Goal: Information Seeking & Learning: Check status

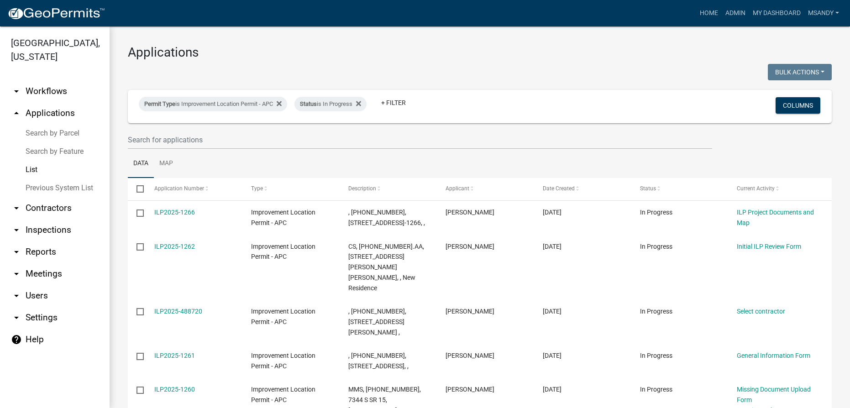
select select "3: 100"
click at [47, 151] on link "Search by Feature" at bounding box center [55, 151] width 110 height 18
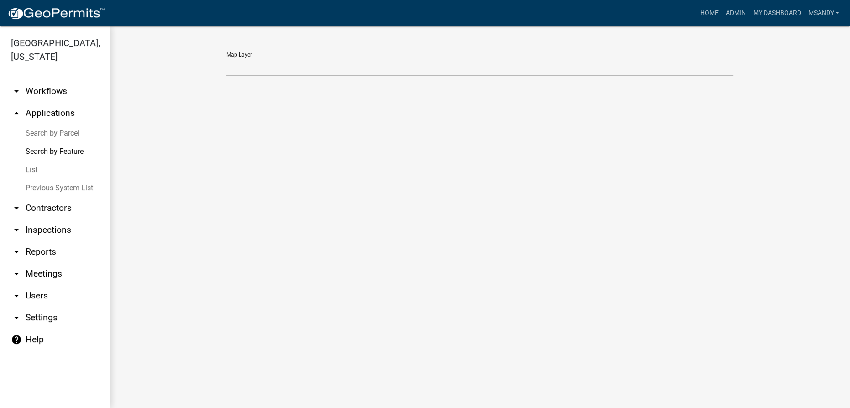
click at [65, 132] on link "Search by Parcel" at bounding box center [55, 133] width 110 height 18
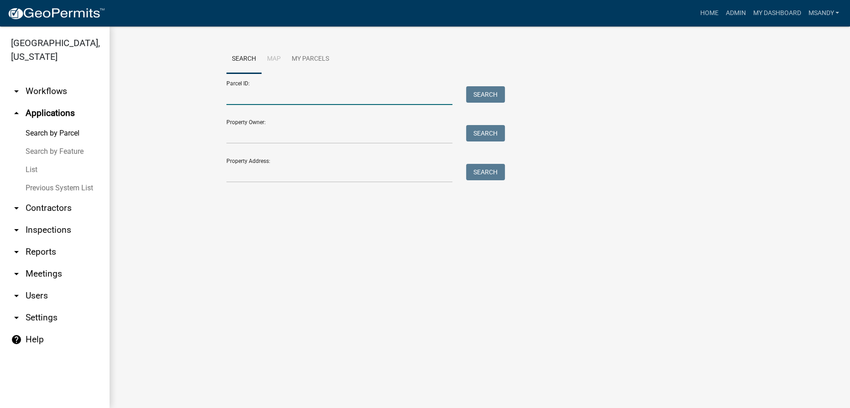
click at [343, 95] on input "Parcel ID:" at bounding box center [339, 95] width 226 height 19
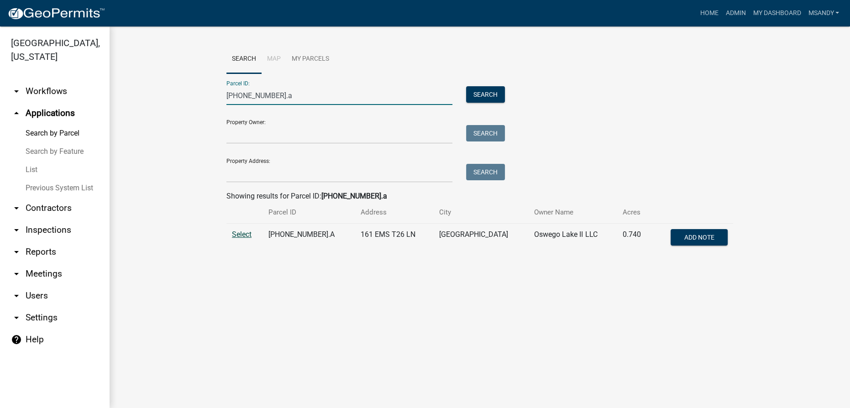
type input "[PHONE_NUMBER].a"
click at [243, 236] on span "Select" at bounding box center [242, 234] width 20 height 9
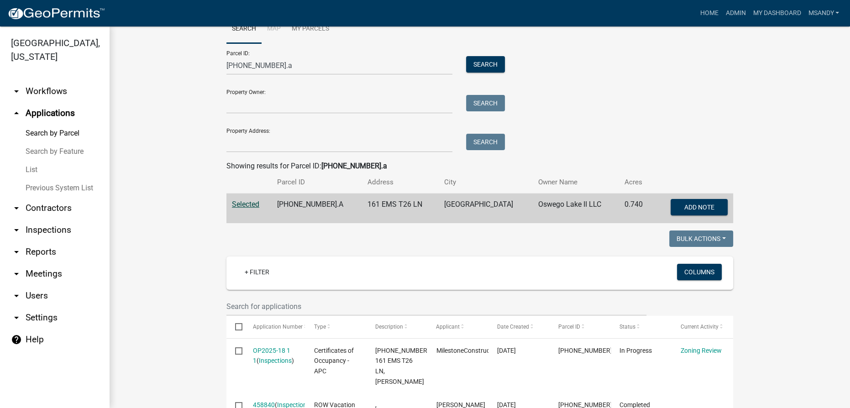
scroll to position [166, 0]
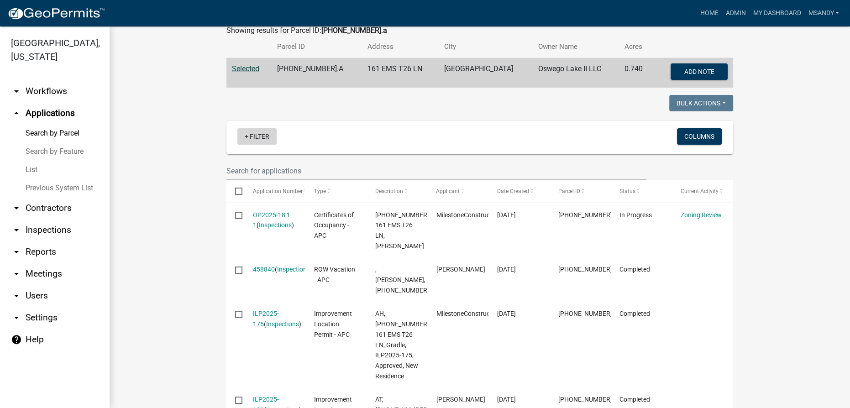
click at [257, 130] on link "+ Filter" at bounding box center [256, 136] width 39 height 16
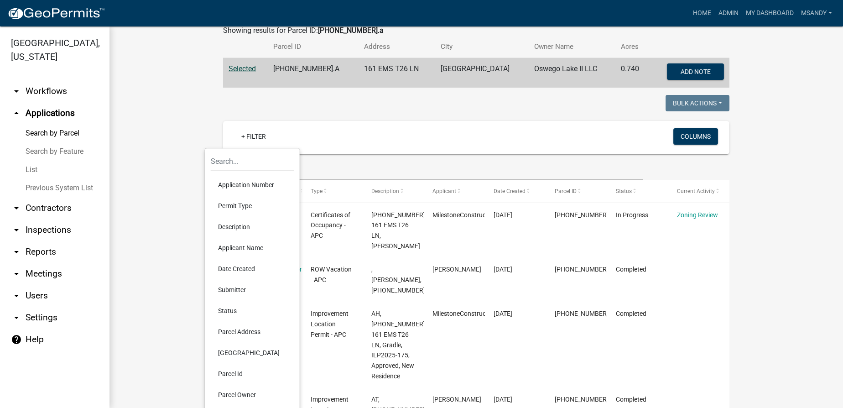
click at [245, 225] on li "Description" at bounding box center [253, 226] width 84 height 21
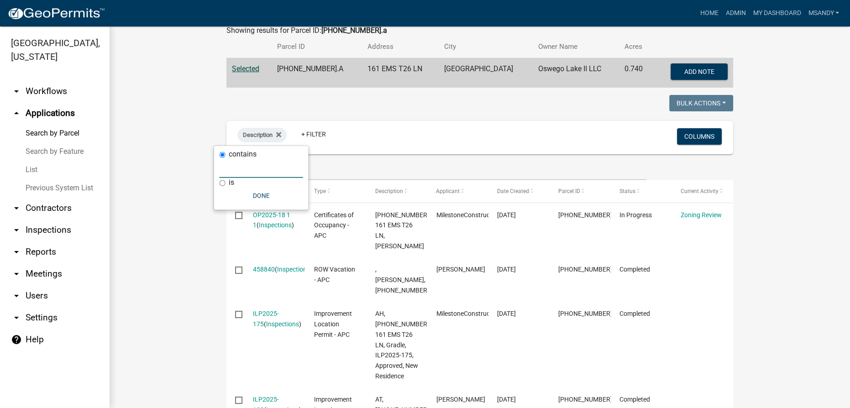
click at [283, 171] on input "text" at bounding box center [262, 168] width 84 height 19
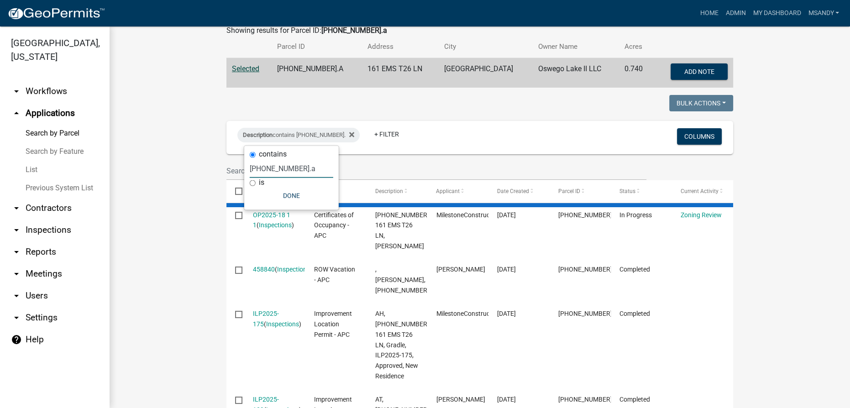
type input "[PHONE_NUMBER].a"
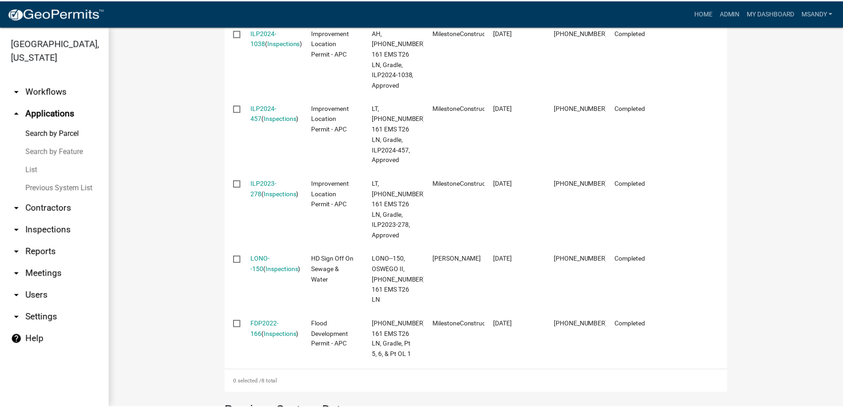
scroll to position [581, 0]
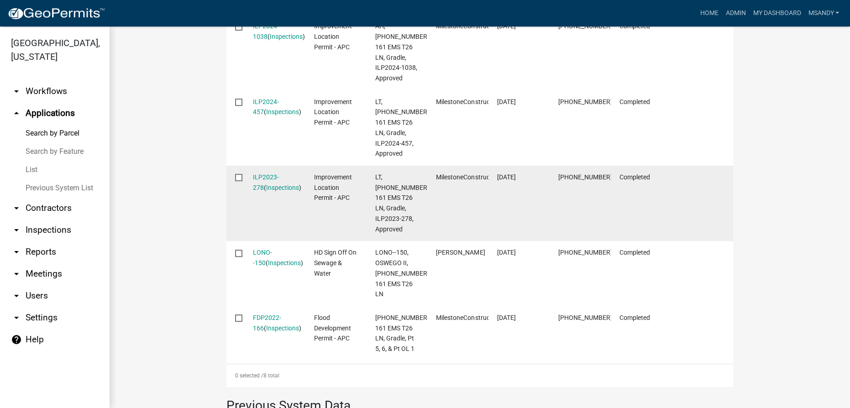
click at [282, 166] on datatable-body-cell "ILP2023-278 ( Inspections )" at bounding box center [274, 203] width 61 height 75
click at [279, 173] on link "ILP2023-278" at bounding box center [266, 182] width 26 height 18
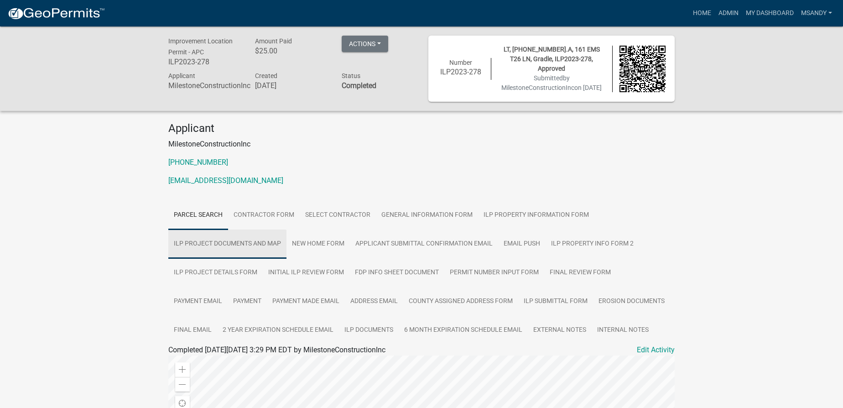
click at [253, 239] on link "ILP Project Documents and Map" at bounding box center [227, 244] width 118 height 29
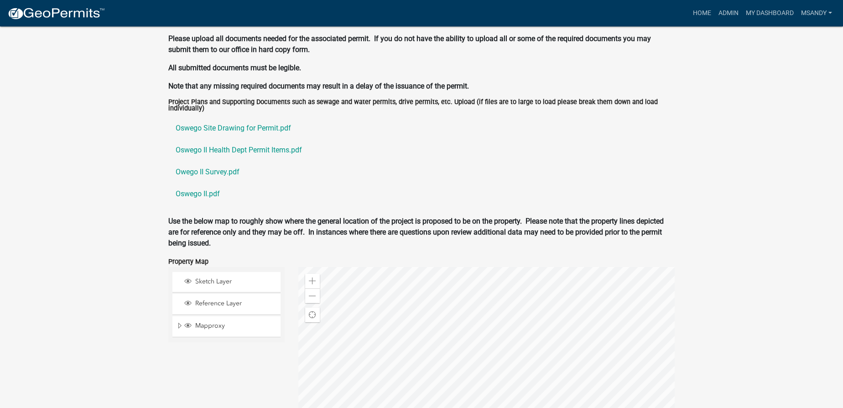
scroll to position [1004, 0]
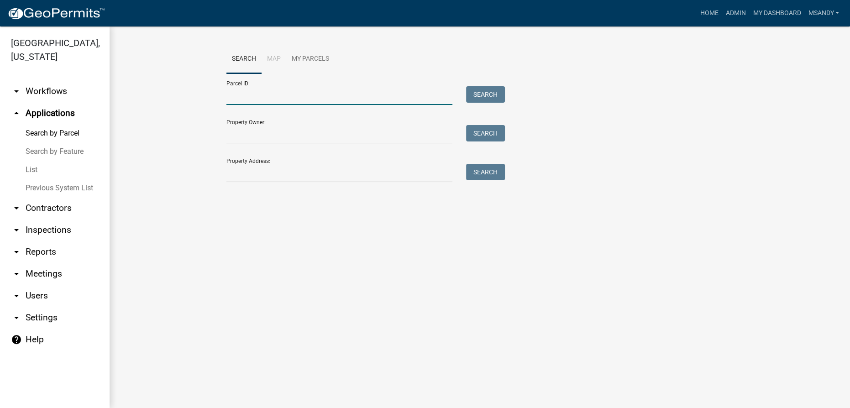
click at [278, 92] on input "Parcel ID:" at bounding box center [339, 95] width 226 height 19
type input "[PHONE_NUMBER].a"
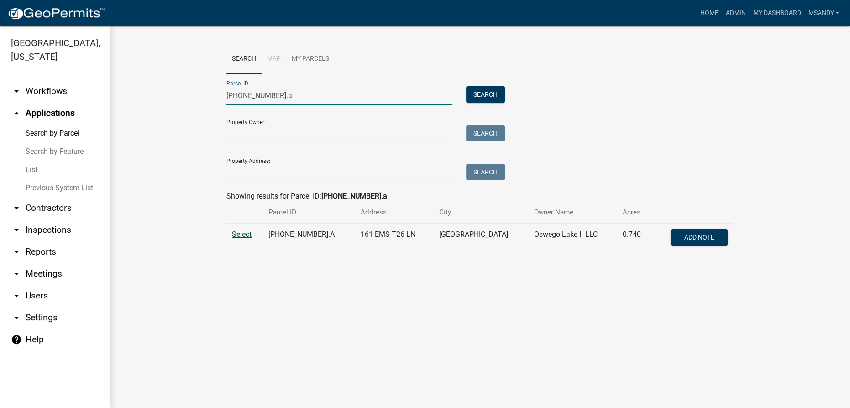
click at [246, 236] on span "Select" at bounding box center [242, 234] width 20 height 9
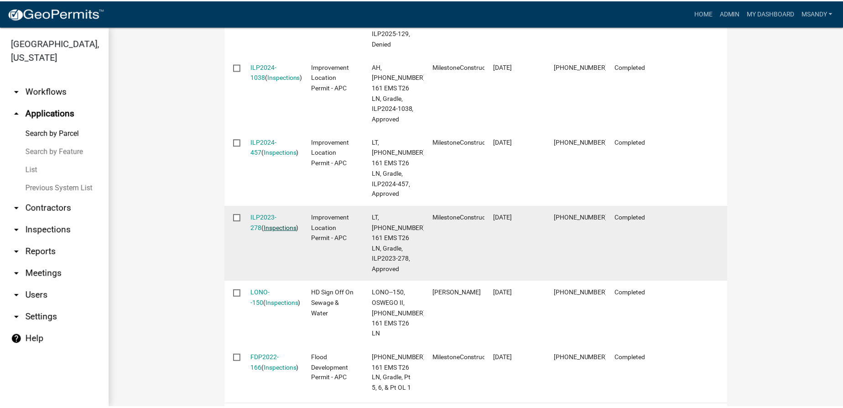
scroll to position [539, 0]
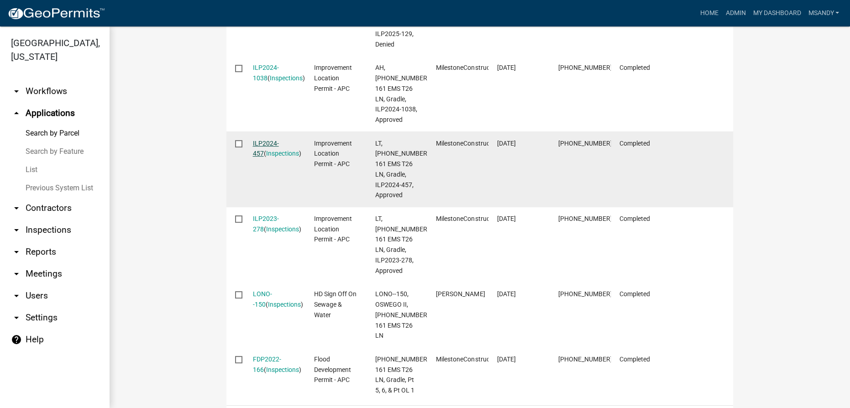
click at [271, 140] on link "ILP2024-457" at bounding box center [266, 149] width 26 height 18
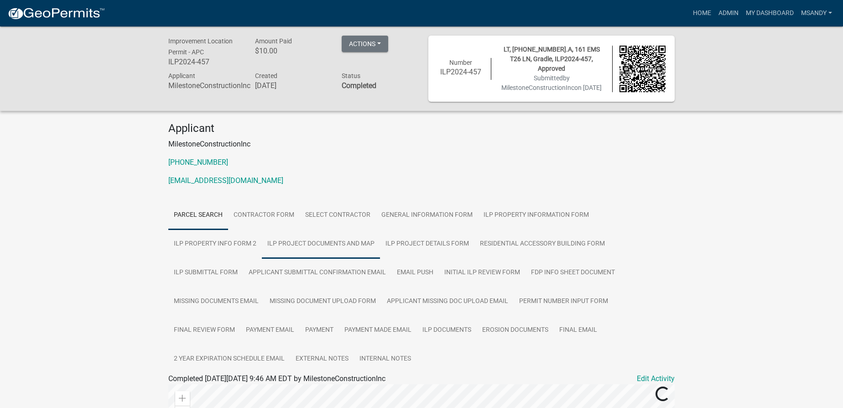
click at [333, 241] on link "ILP Project Documents and Map" at bounding box center [321, 244] width 118 height 29
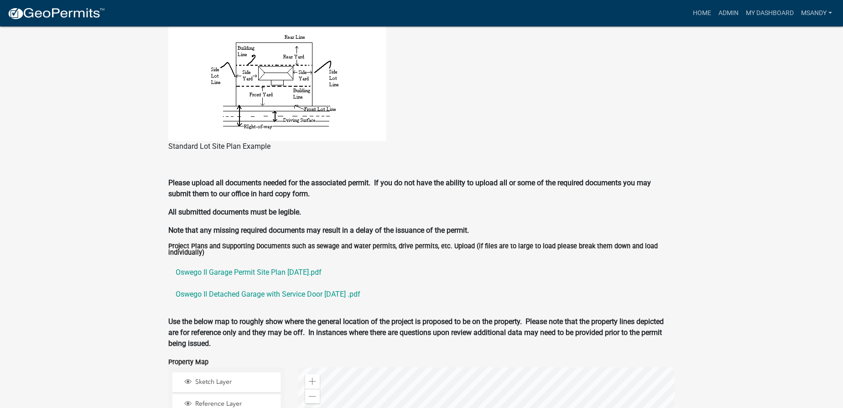
scroll to position [830, 0]
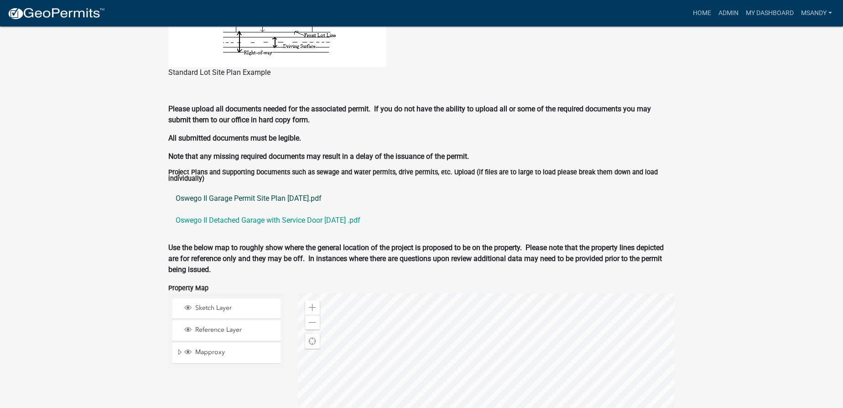
click at [233, 198] on link "Oswego II Garage Permit Site Plan [DATE].pdf" at bounding box center [421, 199] width 507 height 22
click at [210, 215] on link "Oswego II Detached Garage with Service Door [DATE] .pdf" at bounding box center [421, 220] width 507 height 22
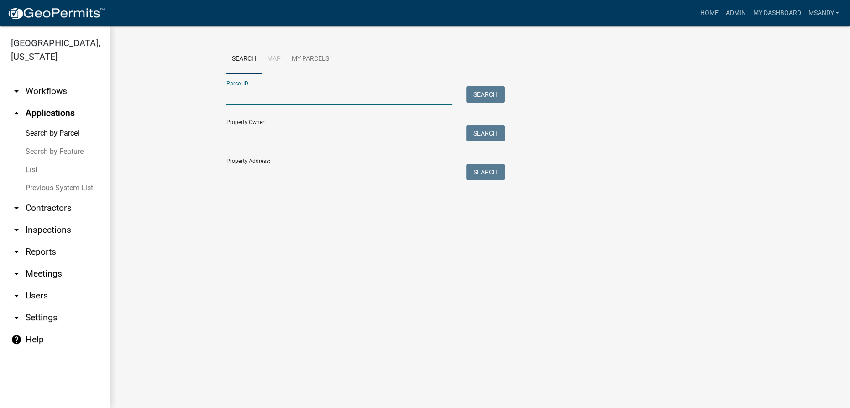
click at [265, 92] on input "Parcel ID:" at bounding box center [339, 95] width 226 height 19
type input "[PHONE_NUMBER].a"
click at [494, 96] on button "Search" at bounding box center [485, 94] width 39 height 16
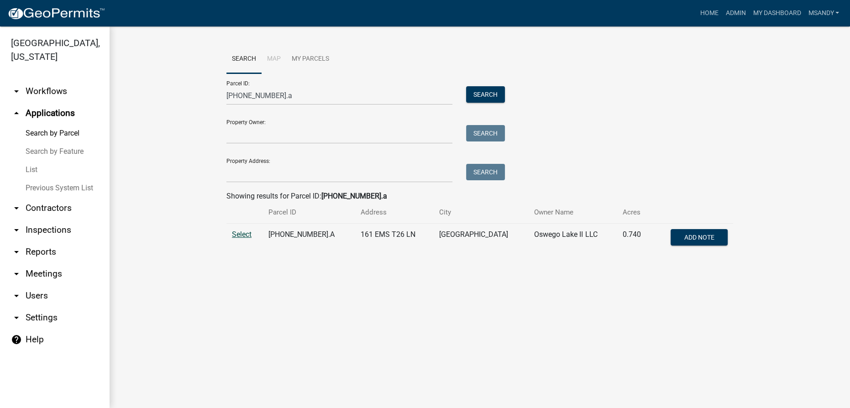
click at [245, 232] on span "Select" at bounding box center [242, 234] width 20 height 9
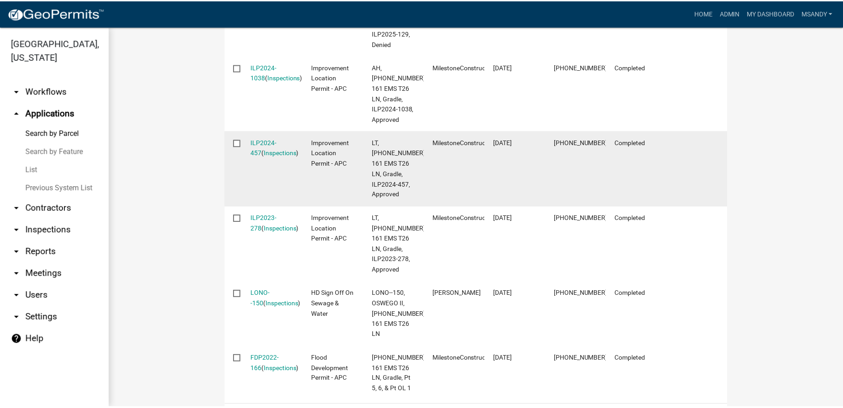
scroll to position [478, 0]
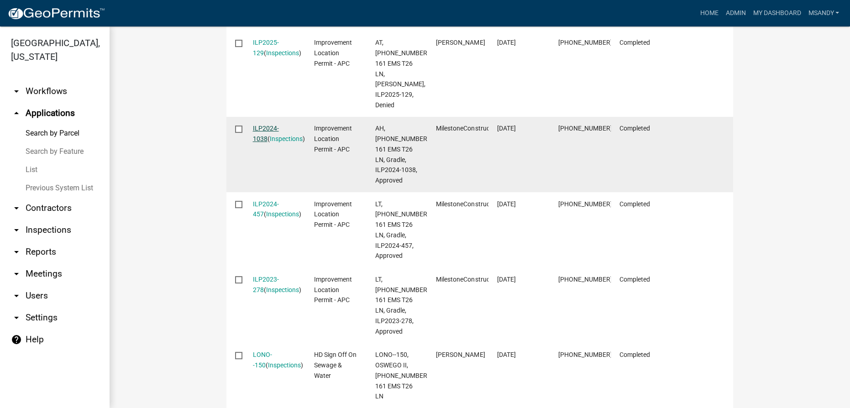
click at [265, 125] on link "ILP2024-1038" at bounding box center [266, 134] width 26 height 18
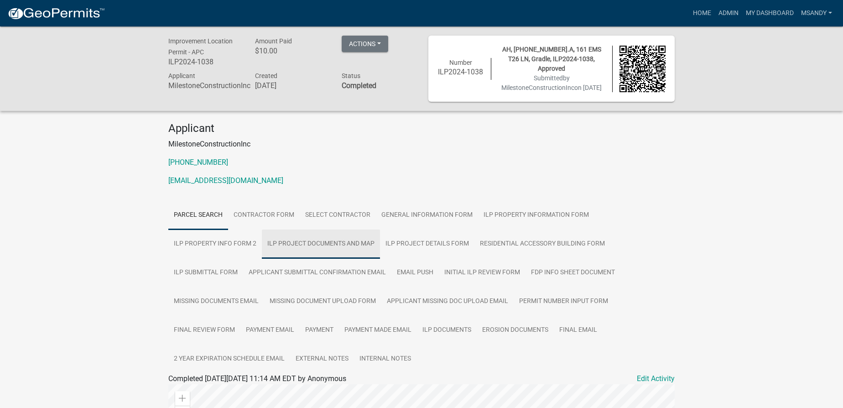
click at [348, 242] on link "ILP Project Documents and Map" at bounding box center [321, 244] width 118 height 29
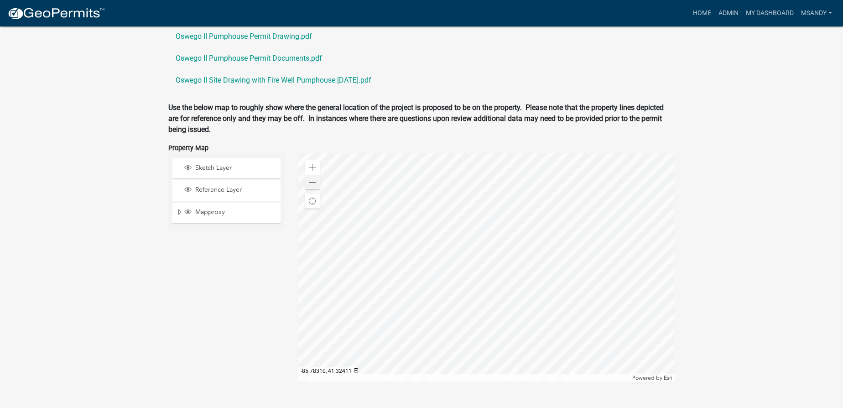
scroll to position [1010, 0]
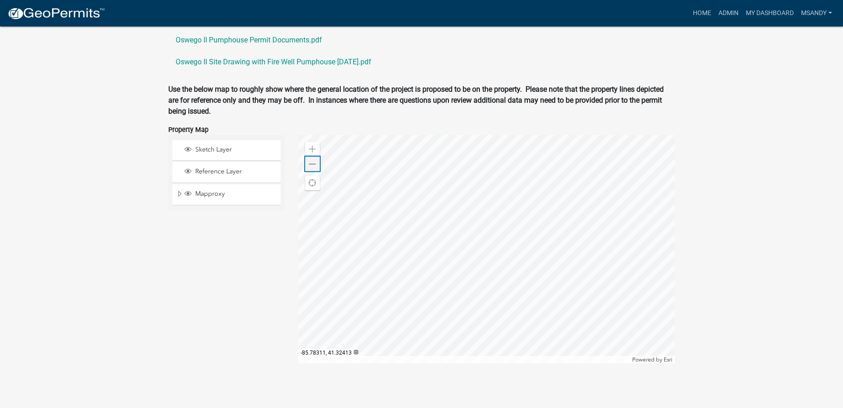
click at [312, 166] on span at bounding box center [312, 164] width 7 height 7
click at [311, 146] on span at bounding box center [312, 149] width 7 height 7
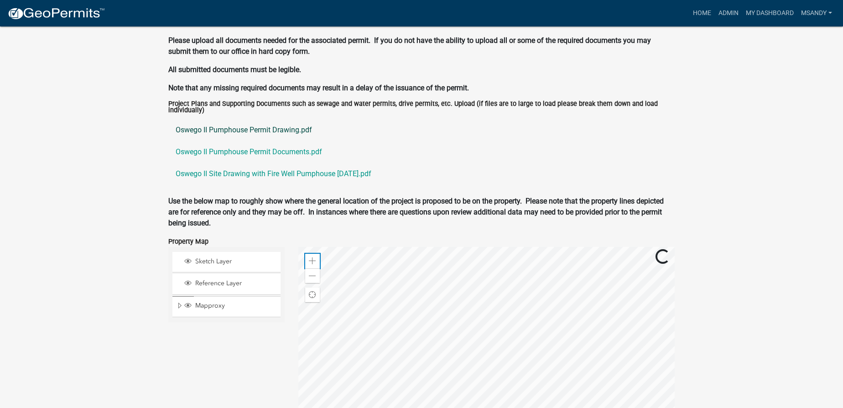
scroll to position [886, 0]
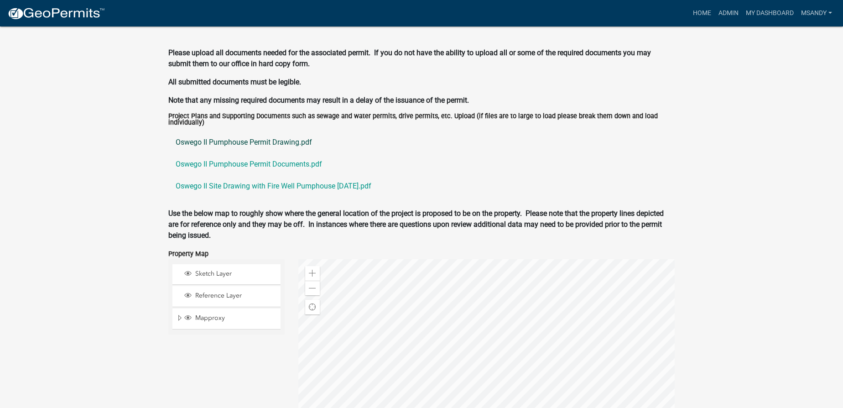
click at [250, 141] on link "Oswego II Pumphouse Permit Drawing.pdf" at bounding box center [421, 142] width 507 height 22
click at [242, 186] on link "Oswego II Site Drawing with Fire Well Pumphouse [DATE].pdf" at bounding box center [421, 186] width 507 height 22
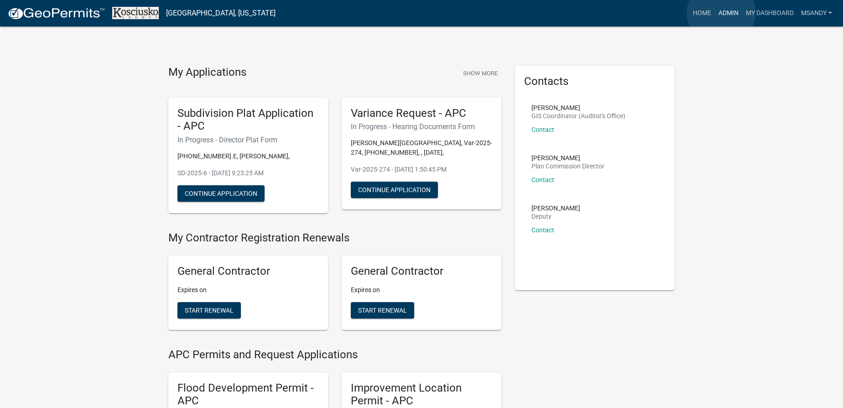
click at [722, 13] on link "Admin" at bounding box center [728, 13] width 27 height 17
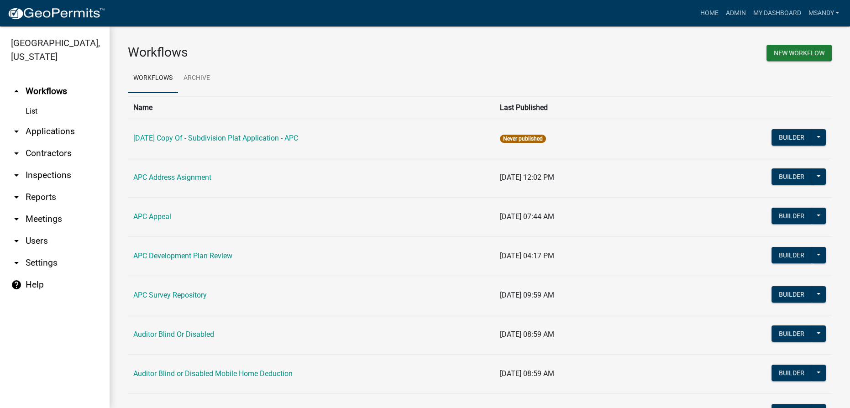
click at [36, 132] on link "arrow_drop_down Applications" at bounding box center [55, 131] width 110 height 22
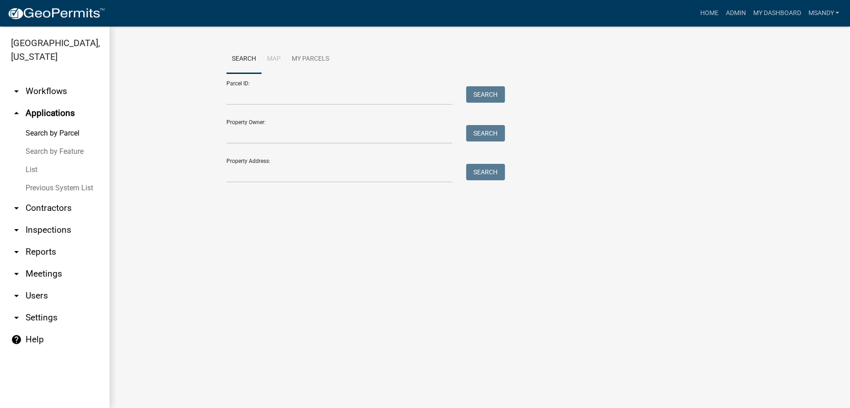
click at [36, 171] on link "List" at bounding box center [55, 170] width 110 height 18
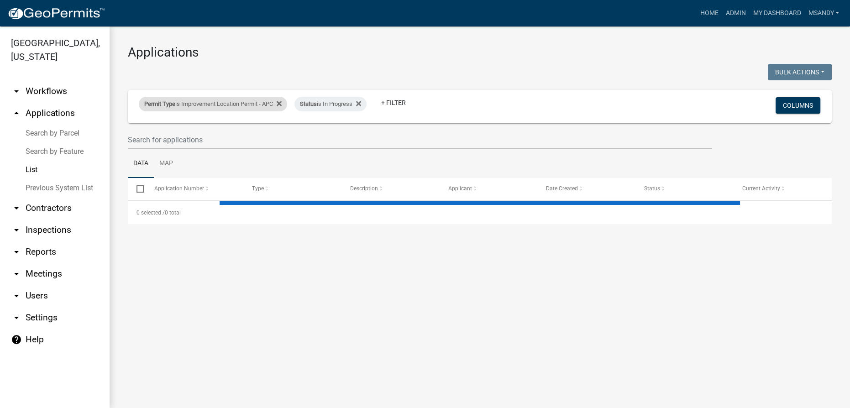
select select "3: 100"
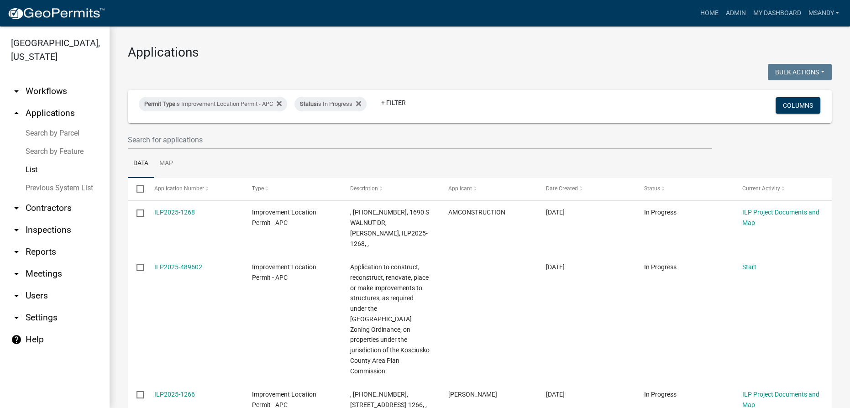
click at [33, 133] on link "Search by Parcel" at bounding box center [55, 133] width 110 height 18
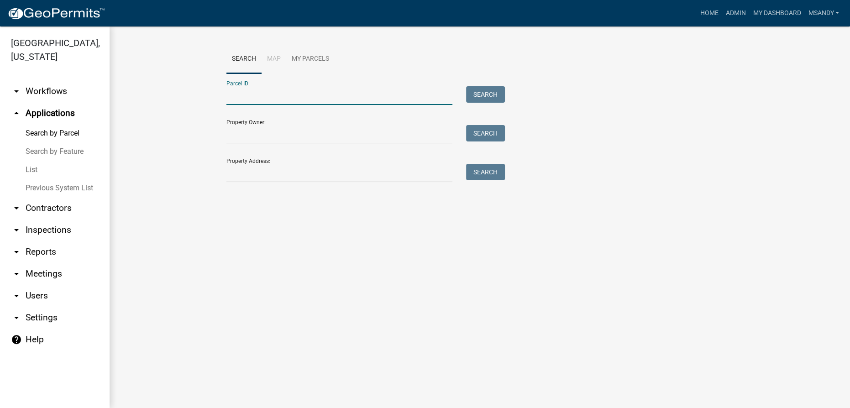
click at [287, 97] on input "Parcel ID:" at bounding box center [339, 95] width 226 height 19
type input "[PHONE_NUMBER].a"
click at [484, 94] on button "Search" at bounding box center [485, 94] width 39 height 16
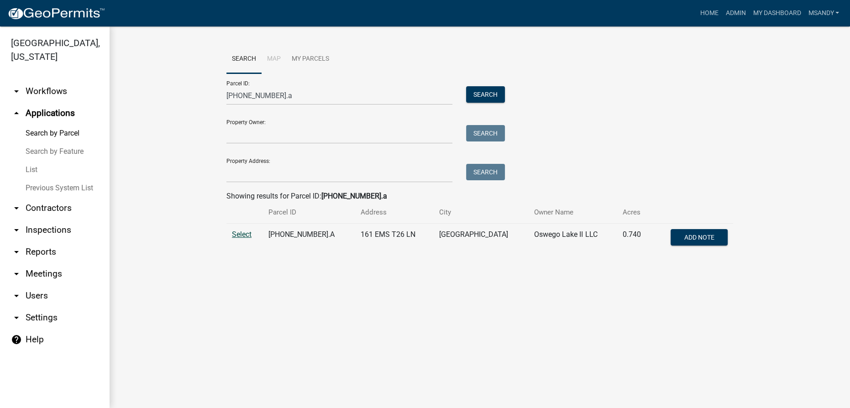
click at [240, 234] on span "Select" at bounding box center [242, 234] width 20 height 9
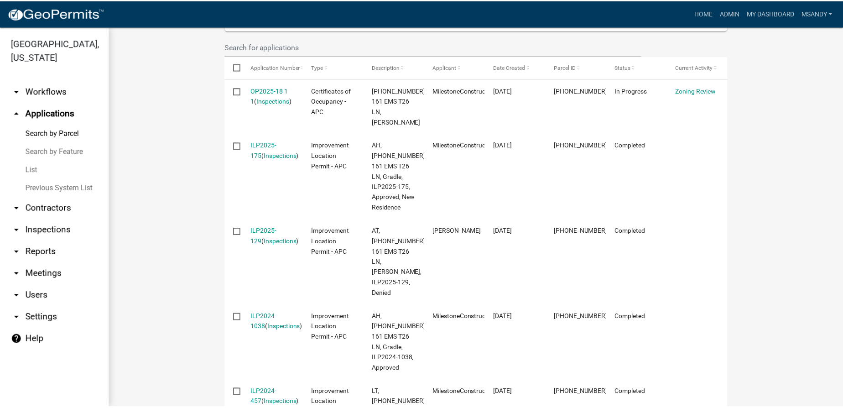
scroll to position [290, 0]
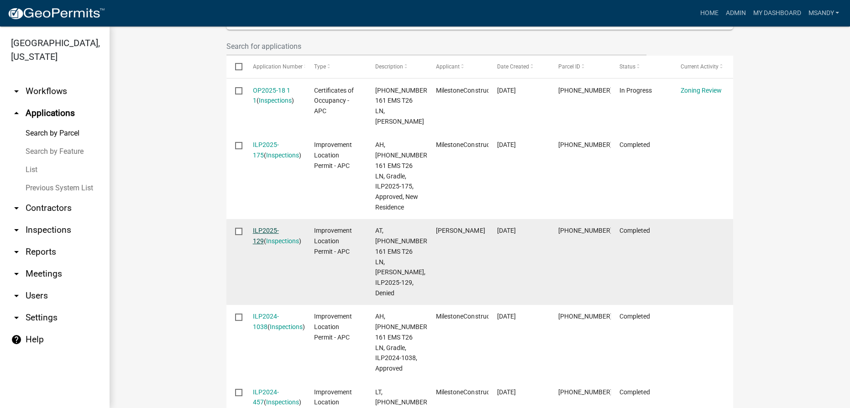
click at [272, 227] on link "ILP2025-129" at bounding box center [266, 236] width 26 height 18
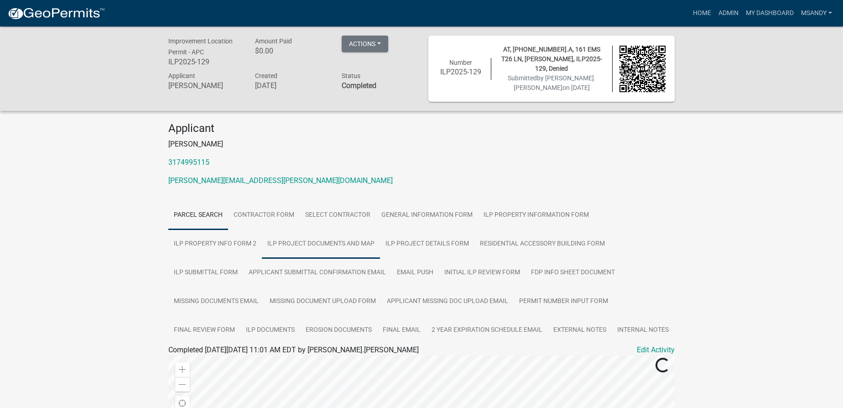
click at [317, 241] on link "ILP Project Documents and Map" at bounding box center [321, 244] width 118 height 29
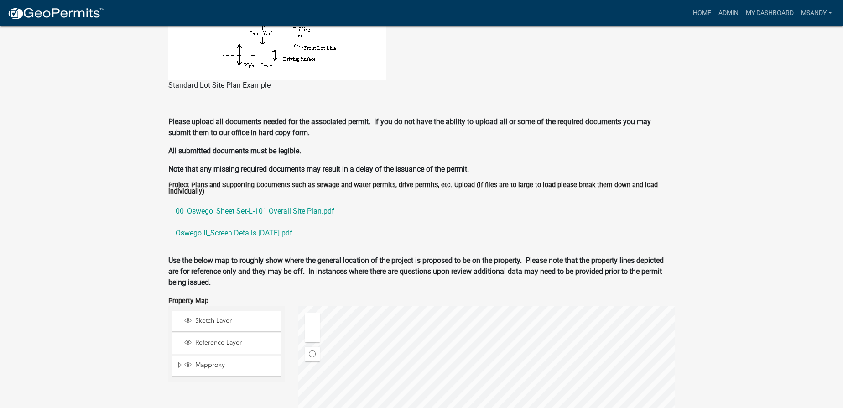
scroll to position [830, 0]
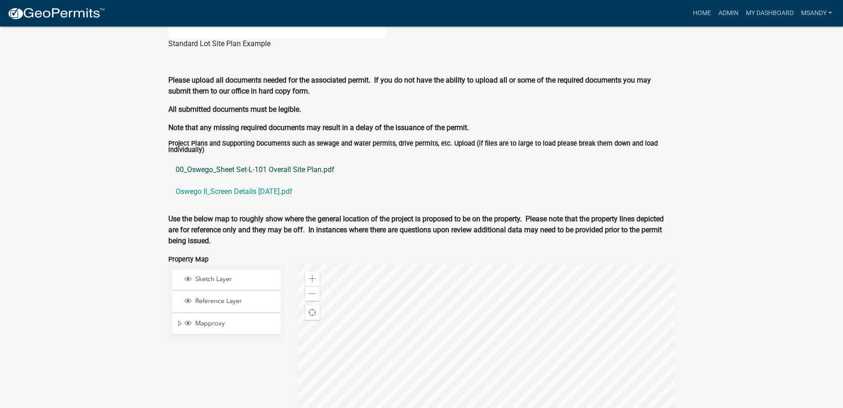
click at [237, 168] on link "00_Oswego_Sheet Set-L-101 Overall Site Plan.pdf" at bounding box center [421, 170] width 507 height 22
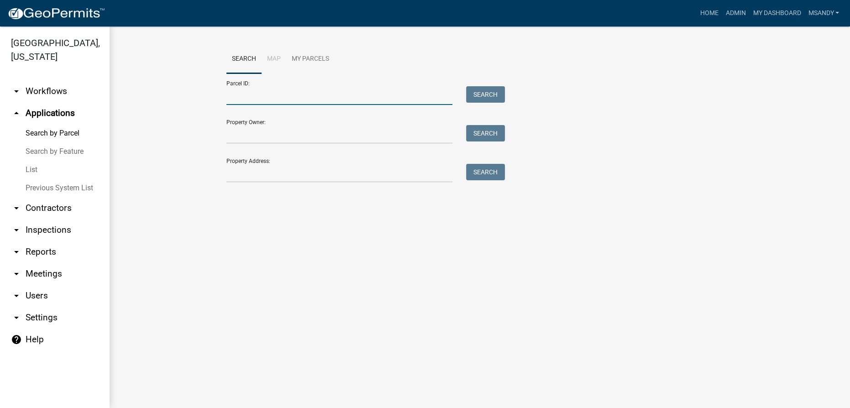
click at [251, 99] on input "Parcel ID:" at bounding box center [339, 95] width 226 height 19
type input "[PHONE_NUMBER].a"
click at [477, 94] on button "Search" at bounding box center [485, 94] width 39 height 16
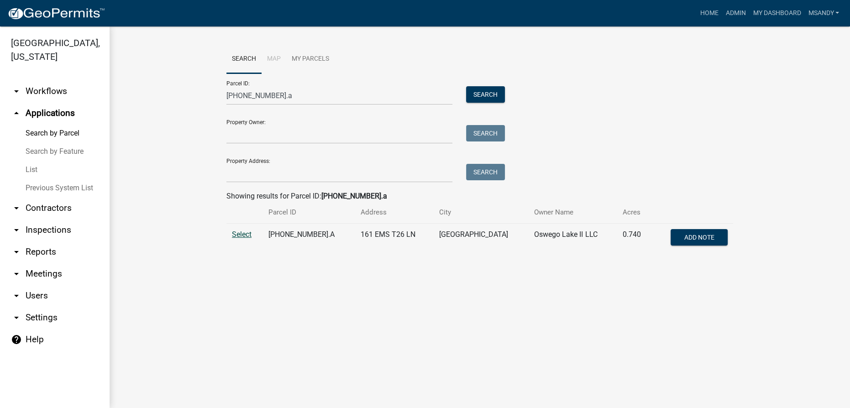
click at [243, 237] on span "Select" at bounding box center [242, 234] width 20 height 9
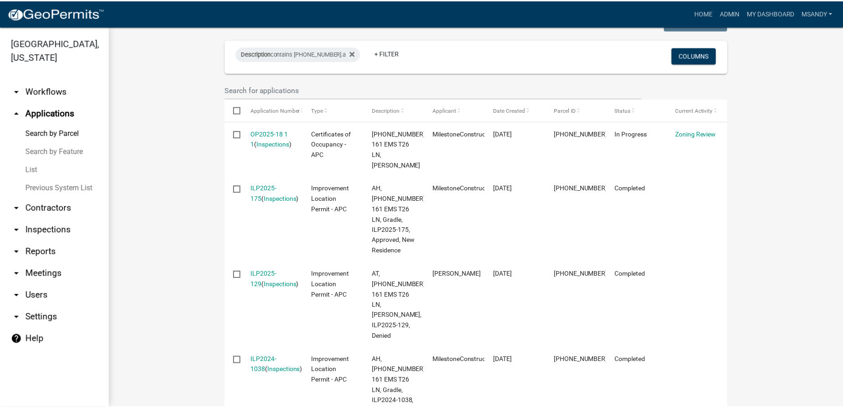
scroll to position [249, 0]
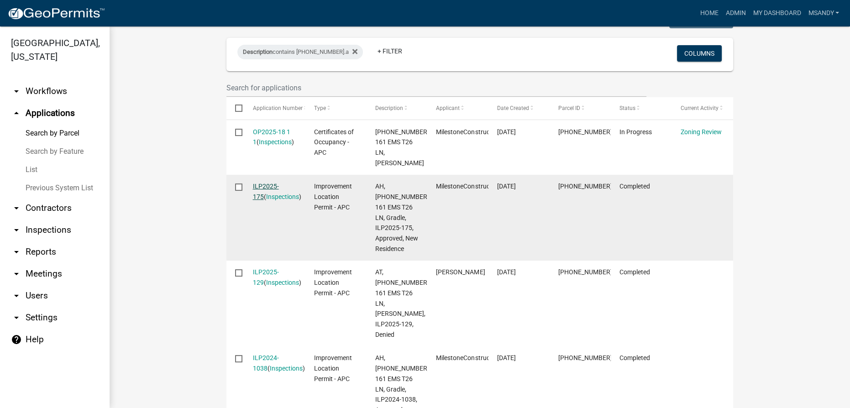
click at [259, 184] on link "ILP2025-175" at bounding box center [266, 192] width 26 height 18
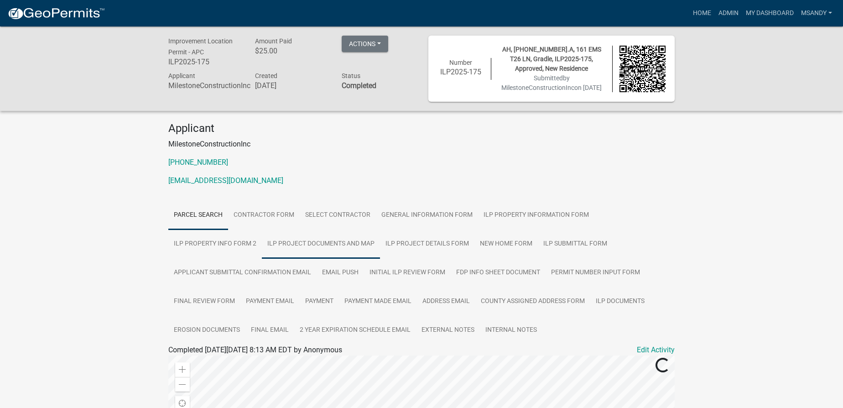
click at [339, 249] on link "ILP Project Documents and Map" at bounding box center [321, 244] width 118 height 29
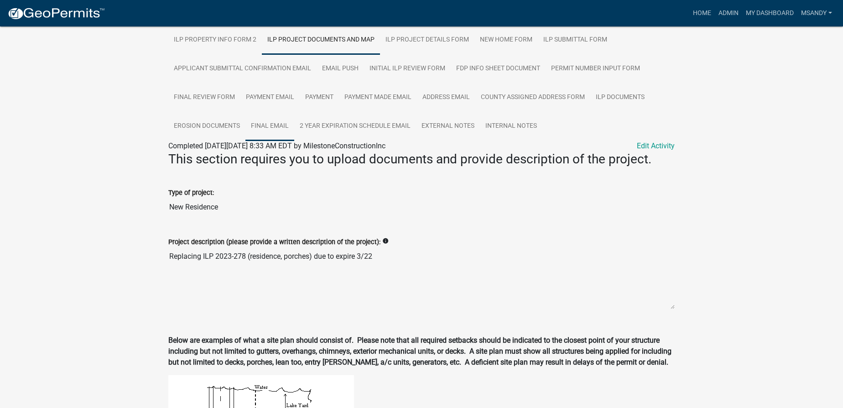
scroll to position [192, 0]
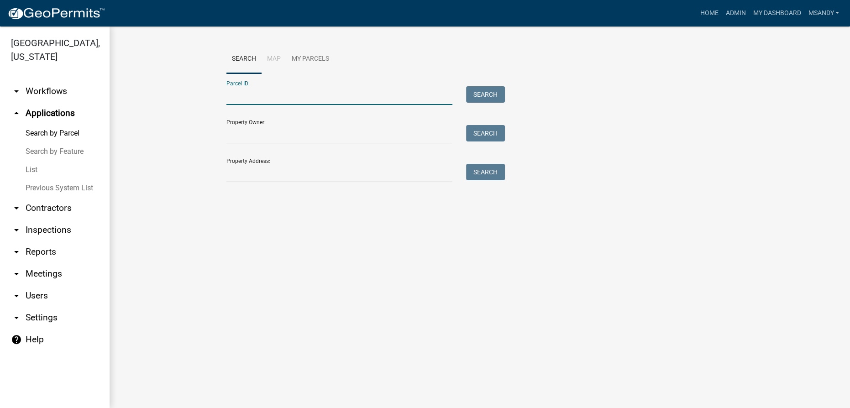
click at [274, 89] on input "Parcel ID:" at bounding box center [339, 95] width 226 height 19
type input "[PHONE_NUMBER].a"
click at [487, 99] on button "Search" at bounding box center [485, 94] width 39 height 16
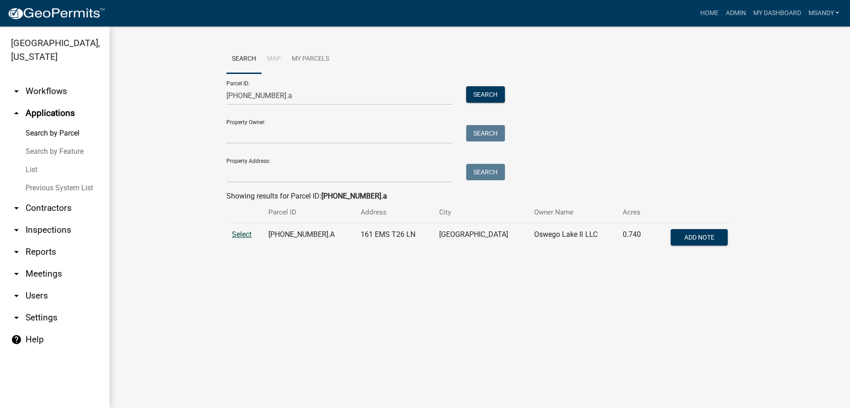
click at [239, 235] on span "Select" at bounding box center [242, 234] width 20 height 9
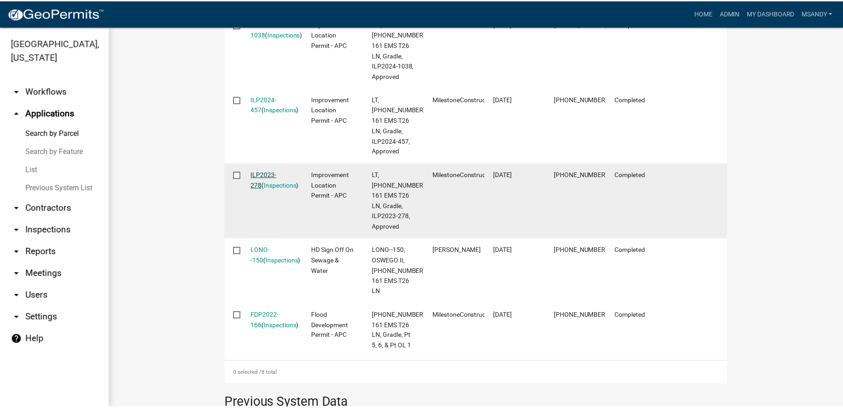
scroll to position [581, 0]
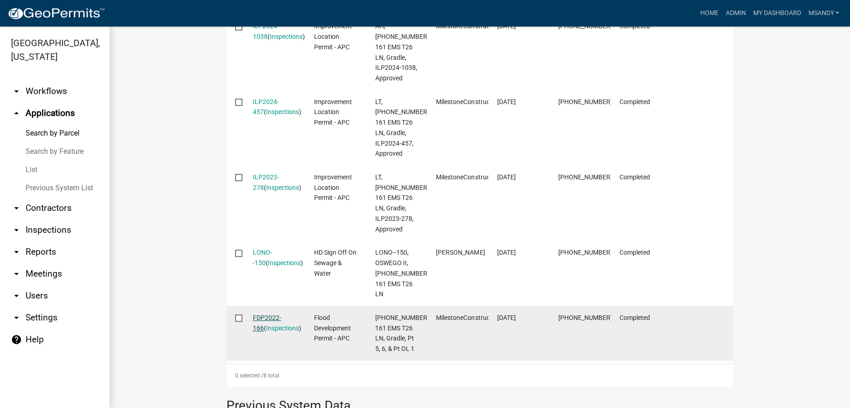
click at [265, 314] on link "FDP2022-166" at bounding box center [267, 323] width 28 height 18
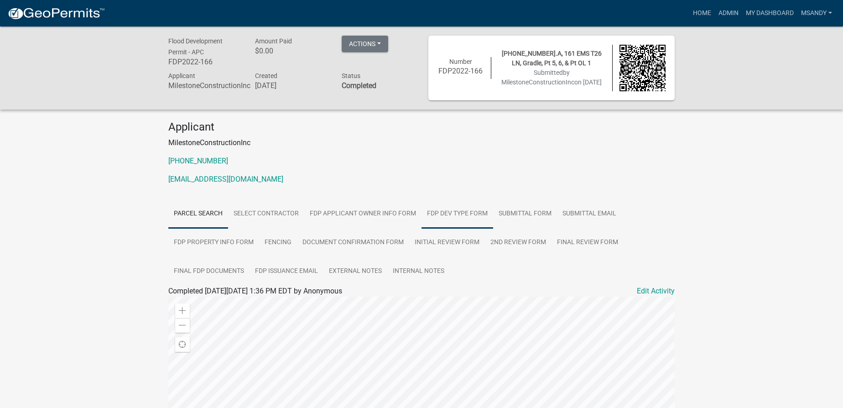
click at [467, 216] on link "FDP Dev Type Form" at bounding box center [458, 213] width 72 height 29
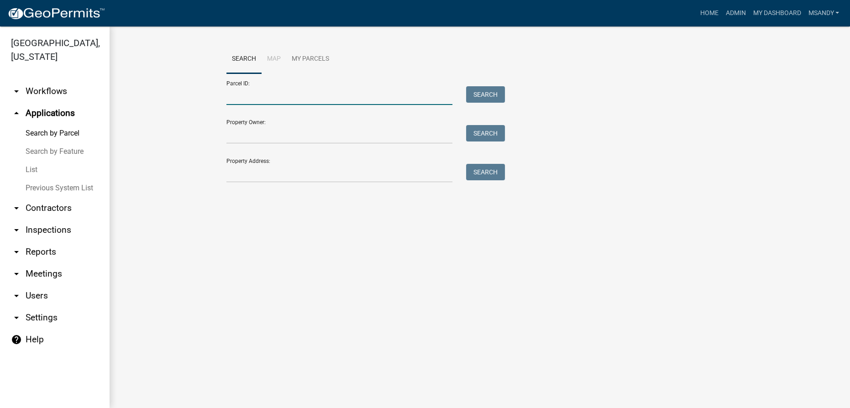
click at [378, 100] on input "Parcel ID:" at bounding box center [339, 95] width 226 height 19
type input "[PHONE_NUMBER].a"
click at [479, 93] on button "Search" at bounding box center [485, 94] width 39 height 16
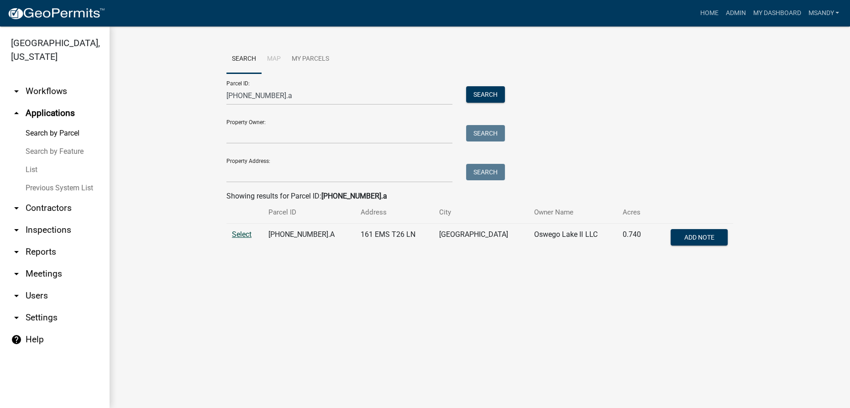
click at [243, 236] on span "Select" at bounding box center [242, 234] width 20 height 9
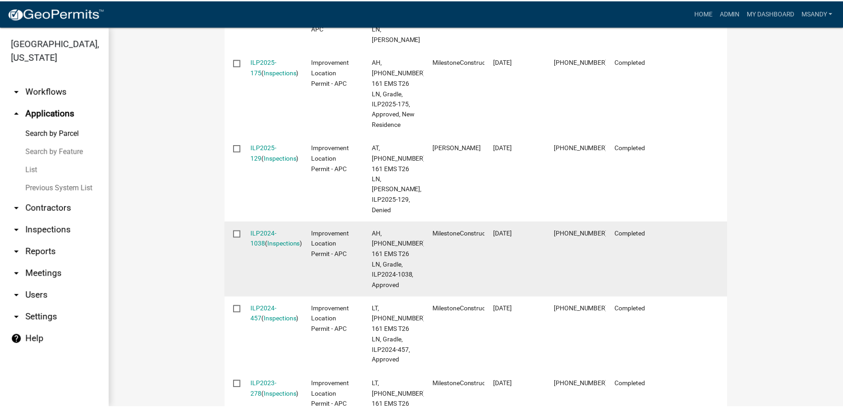
scroll to position [456, 0]
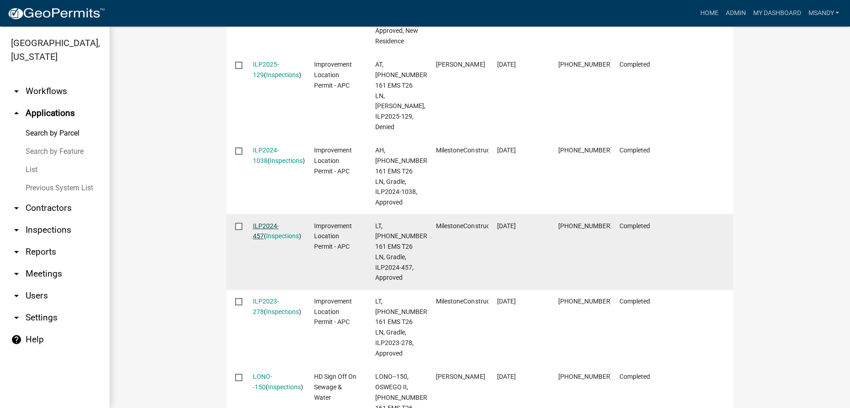
click at [269, 222] on link "ILP2024-457" at bounding box center [266, 231] width 26 height 18
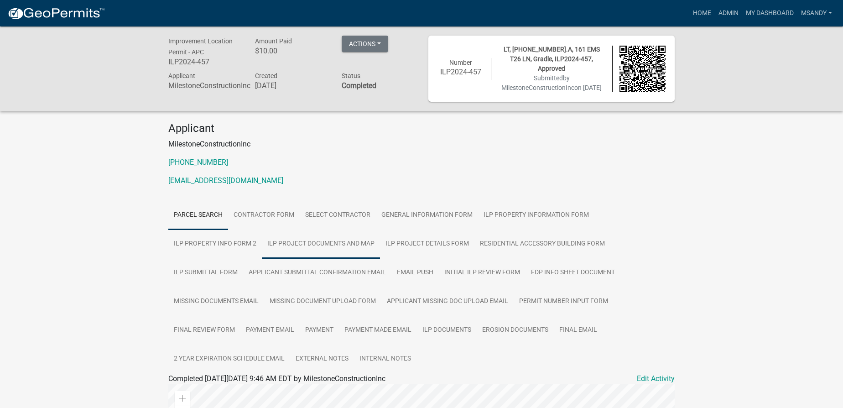
click at [349, 242] on link "ILP Project Documents and Map" at bounding box center [321, 244] width 118 height 29
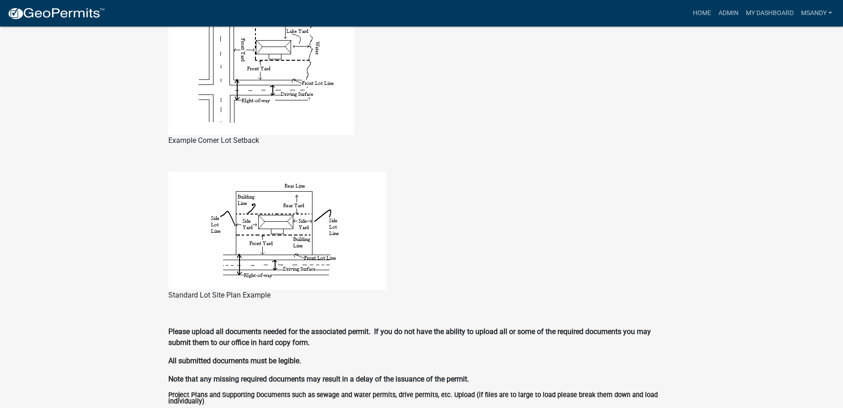
scroll to position [856, 0]
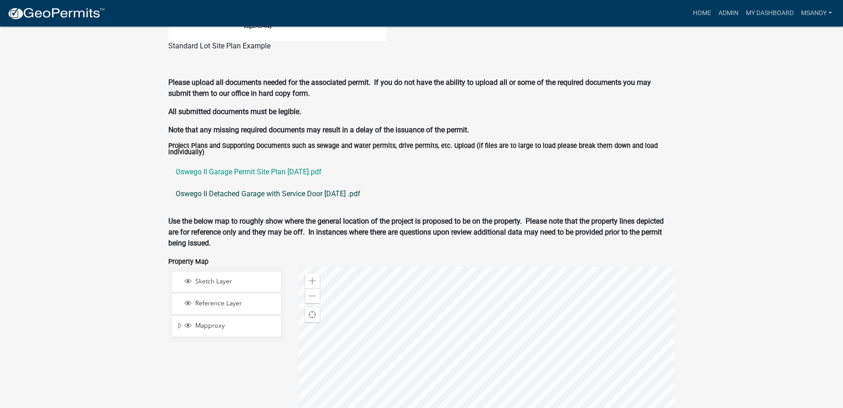
click at [238, 195] on link "Oswego II Detached Garage with Service Door [DATE] .pdf" at bounding box center [421, 194] width 507 height 22
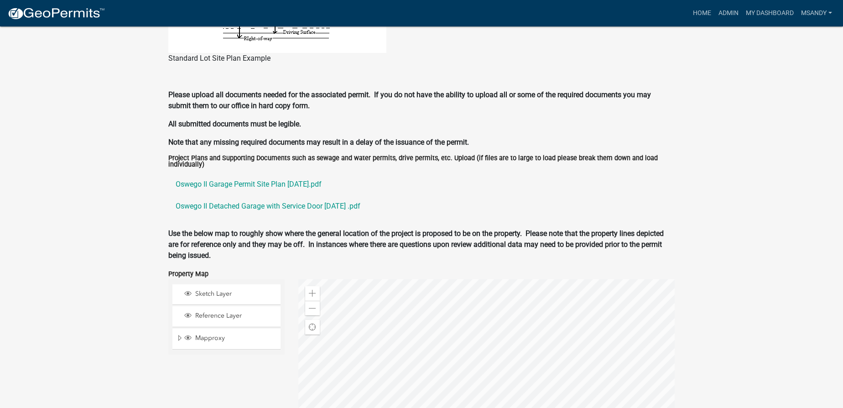
scroll to position [781, 0]
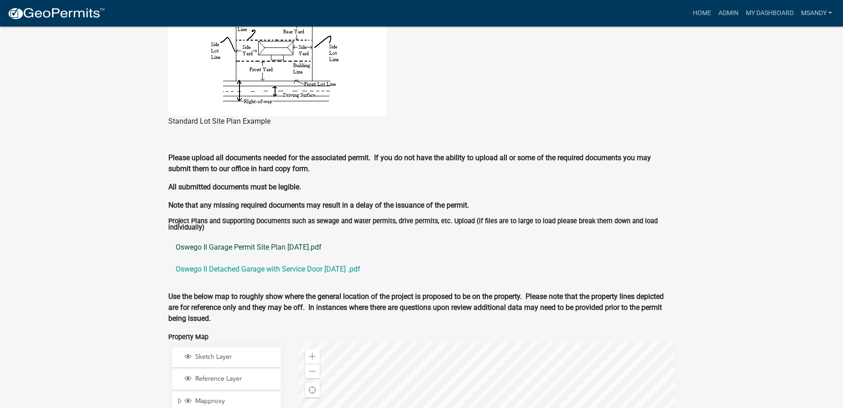
click at [252, 246] on link "Oswego II Garage Permit Site Plan [DATE].pdf" at bounding box center [421, 247] width 507 height 22
click at [279, 265] on link "Oswego II Detached Garage with Service Door [DATE] .pdf" at bounding box center [421, 269] width 507 height 22
